Goal: Complete application form

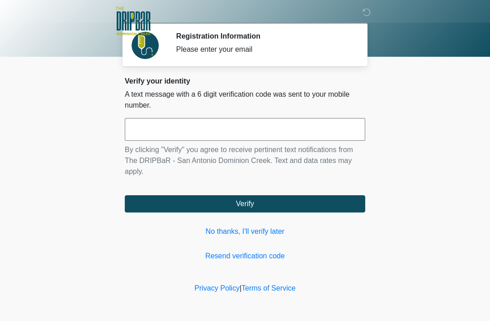
click at [214, 134] on input "text" at bounding box center [245, 129] width 240 height 23
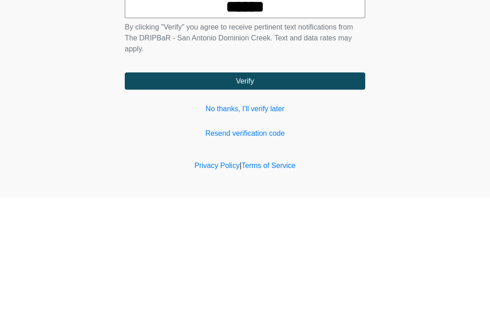
type input "******"
click at [293, 195] on button "Verify" at bounding box center [245, 203] width 240 height 17
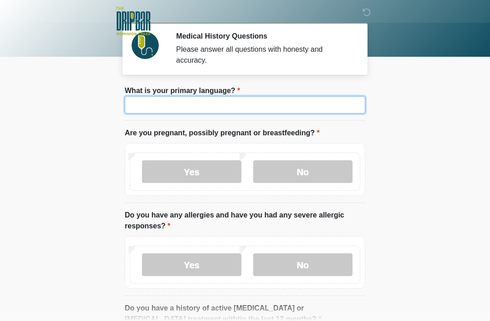
click at [266, 108] on input "What is your primary language?" at bounding box center [245, 104] width 240 height 17
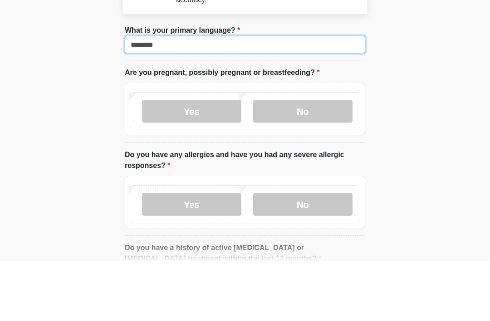
type input "*******"
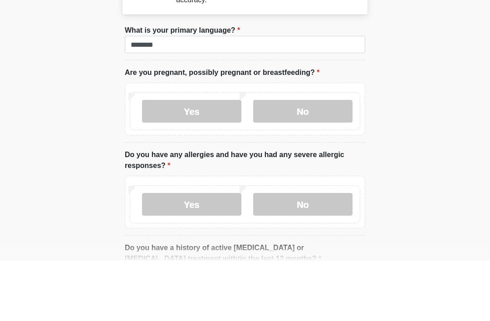
click at [301, 160] on label "No" at bounding box center [302, 171] width 99 height 23
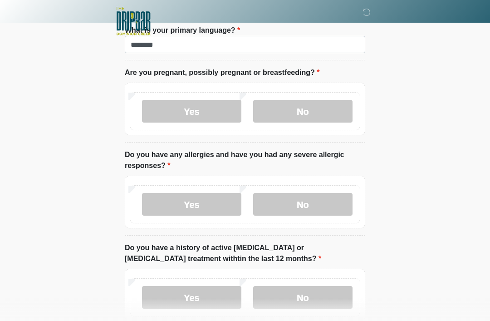
click at [310, 209] on label "No" at bounding box center [302, 204] width 99 height 23
click at [313, 299] on label "No" at bounding box center [302, 297] width 99 height 23
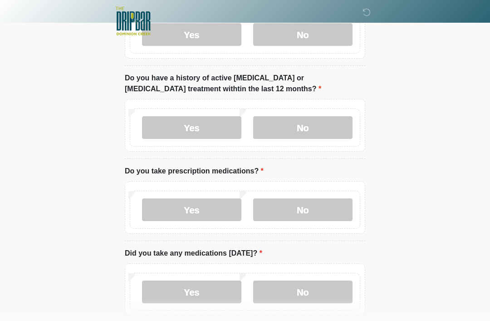
scroll to position [237, 0]
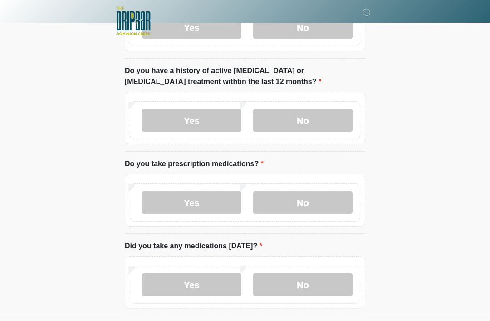
click at [317, 204] on label "No" at bounding box center [302, 202] width 99 height 23
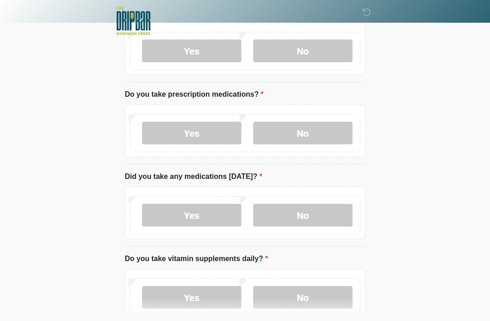
scroll to position [306, 0]
click at [301, 219] on label "No" at bounding box center [302, 215] width 99 height 23
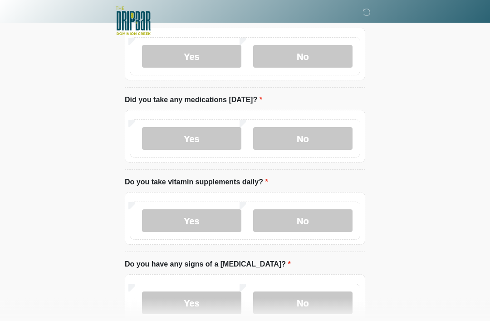
scroll to position [383, 0]
click at [213, 221] on label "Yes" at bounding box center [191, 220] width 99 height 23
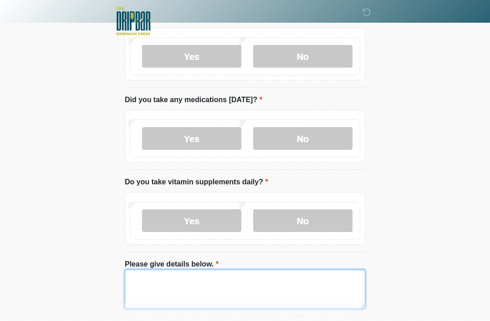
click at [205, 280] on textarea "Please give details below." at bounding box center [245, 288] width 240 height 39
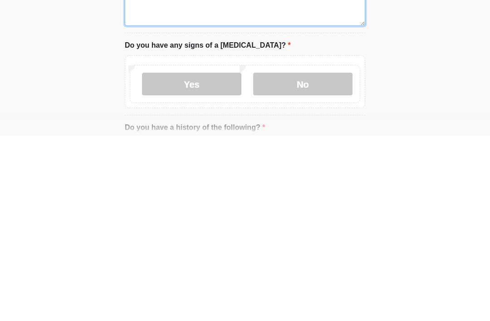
scroll to position [481, 0]
type textarea "**********"
click at [313, 257] on label "No" at bounding box center [302, 268] width 99 height 23
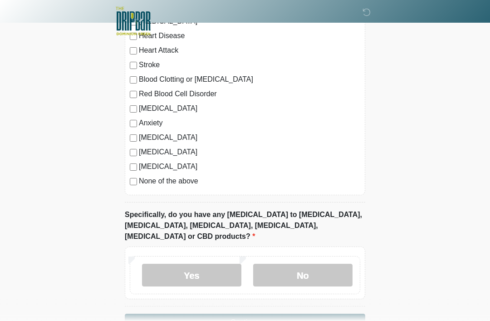
scroll to position [808, 0]
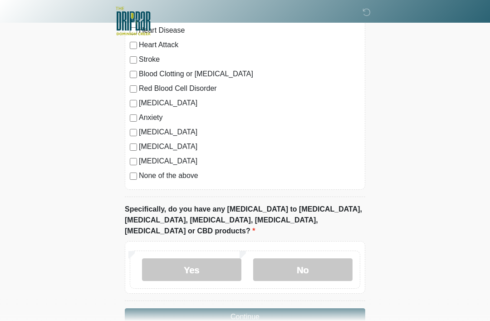
click at [313, 258] on label "No" at bounding box center [302, 269] width 99 height 23
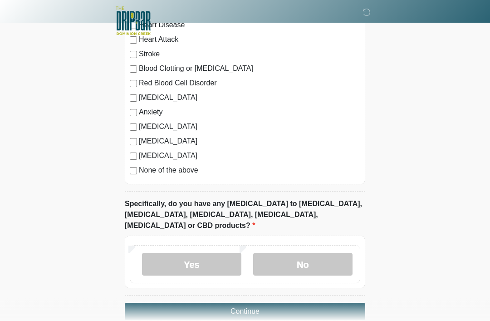
scroll to position [820, 0]
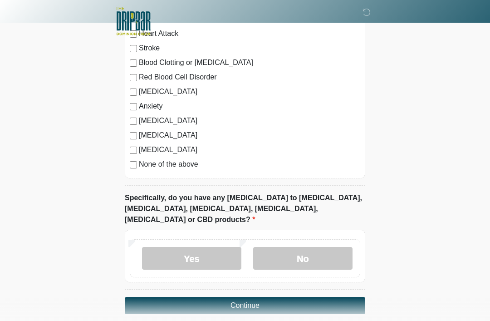
click at [246, 297] on button "Continue" at bounding box center [245, 305] width 240 height 17
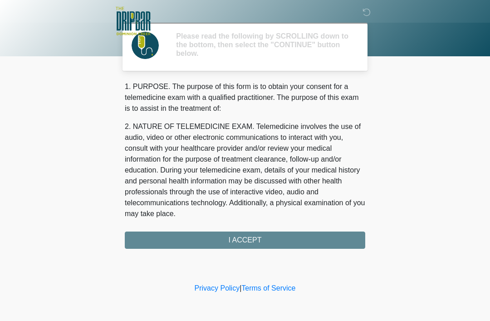
scroll to position [0, 0]
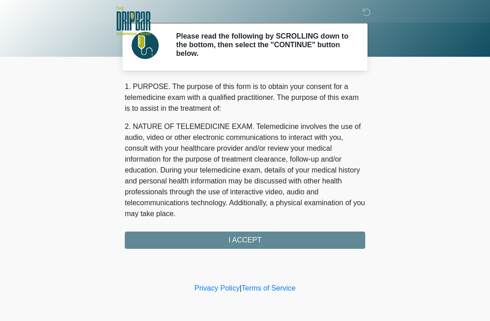
click at [249, 244] on div "1. PURPOSE. The purpose of this form is to obtain your consent for a telemedici…" at bounding box center [245, 164] width 240 height 167
click at [248, 243] on div "1. PURPOSE. The purpose of this form is to obtain your consent for a telemedici…" at bounding box center [245, 164] width 240 height 167
click at [238, 243] on div "1. PURPOSE. The purpose of this form is to obtain your consent for a telemedici…" at bounding box center [245, 164] width 240 height 167
click at [244, 239] on div "1. PURPOSE. The purpose of this form is to obtain your consent for a telemedici…" at bounding box center [245, 164] width 240 height 167
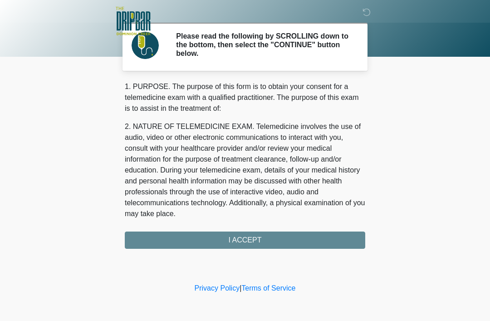
click at [243, 242] on div "1. PURPOSE. The purpose of this form is to obtain your consent for a telemedici…" at bounding box center [245, 164] width 240 height 167
click at [228, 248] on div "‎ ‎ ‎ ‎ Please read the following by SCROLLING down to the bottom, then select …" at bounding box center [245, 140] width 272 height 263
click at [242, 241] on div "1. PURPOSE. The purpose of this form is to obtain your consent for a telemedici…" at bounding box center [245, 164] width 240 height 167
click at [248, 243] on div "1. PURPOSE. The purpose of this form is to obtain your consent for a telemedici…" at bounding box center [245, 164] width 240 height 167
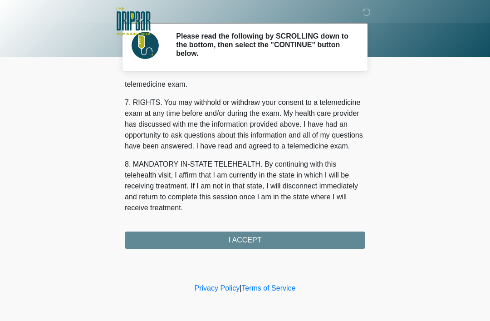
scroll to position [398, 0]
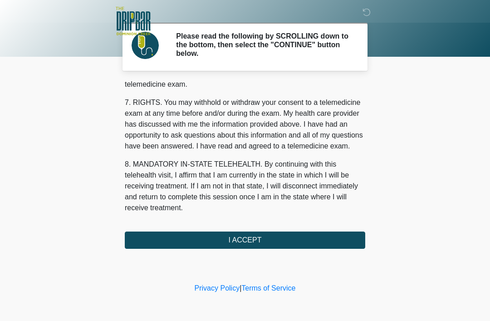
click at [225, 244] on button "I ACCEPT" at bounding box center [245, 239] width 240 height 17
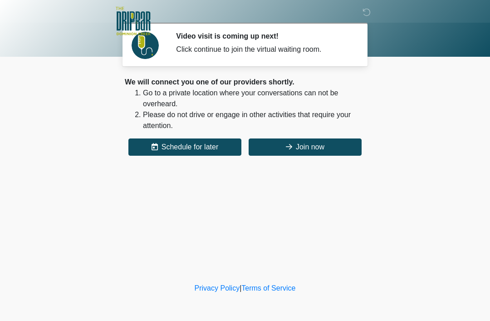
click at [310, 146] on button "Join now" at bounding box center [304, 146] width 113 height 17
